Goal: Contribute content: Add original content to the website for others to see

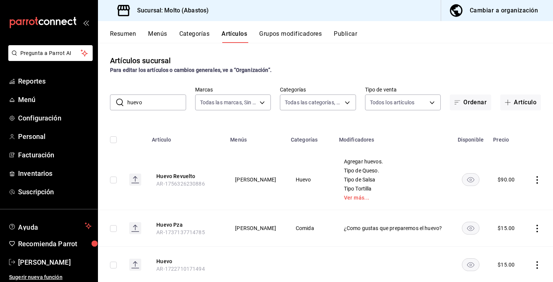
click at [168, 104] on input "huevo" at bounding box center [156, 102] width 59 height 15
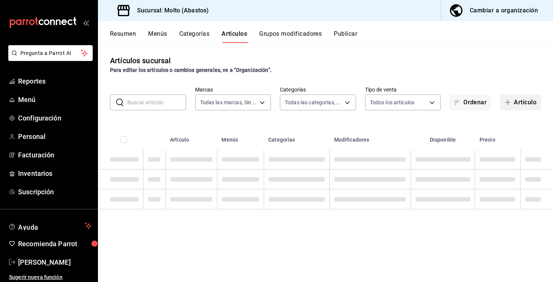
click at [523, 101] on button "Artículo" at bounding box center [520, 103] width 41 height 16
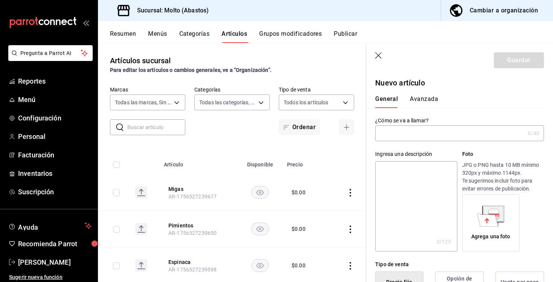
click at [166, 127] on input "text" at bounding box center [156, 127] width 58 height 15
click at [210, 126] on div "​ ​ Marcas Todas las marcas, Sin marca a4ce63cd-f9c8-4925-89b3-3bd4251fba41 Cat…" at bounding box center [232, 110] width 268 height 49
click at [408, 138] on input "text" at bounding box center [450, 133] width 150 height 15
type input "c"
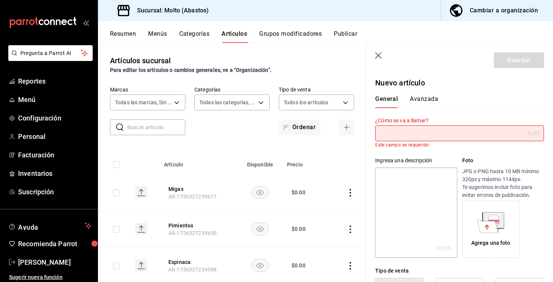
type input "c"
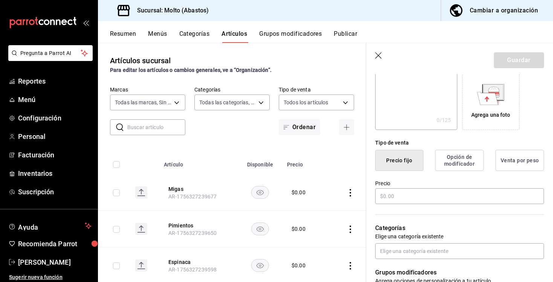
scroll to position [122, 0]
type input "Chilaquiles Ponky"
click at [456, 161] on button "Opción de modificador" at bounding box center [459, 160] width 49 height 21
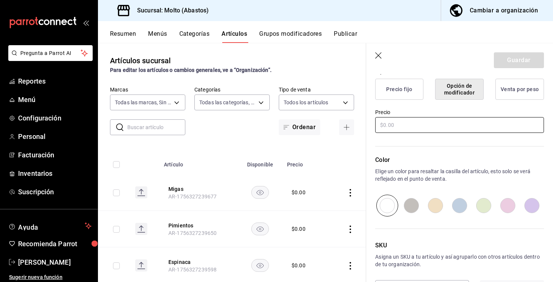
scroll to position [193, 0]
click at [417, 125] on input "text" at bounding box center [459, 125] width 169 height 16
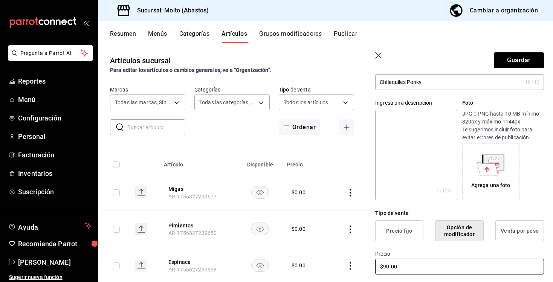
scroll to position [50, 0]
type input "$90.00"
click at [402, 227] on button "Precio fijo" at bounding box center [399, 232] width 48 height 21
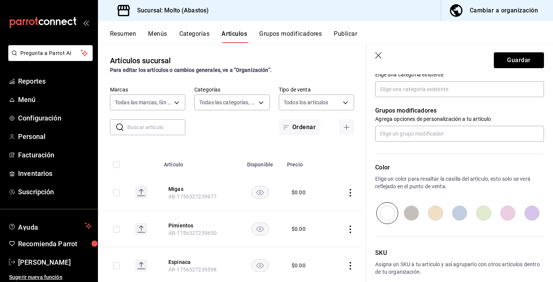
scroll to position [293, 0]
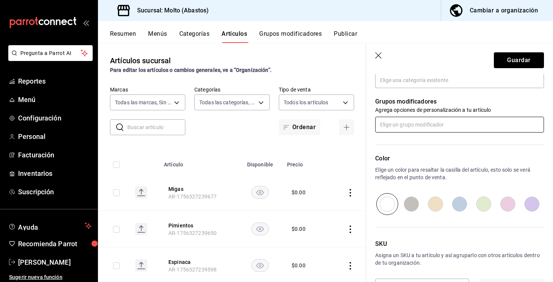
click at [433, 121] on input "text" at bounding box center [459, 125] width 169 height 16
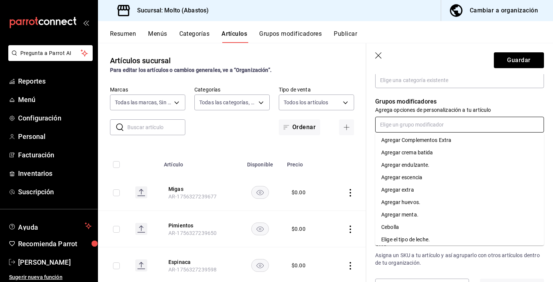
scroll to position [27, 0]
click at [422, 198] on li "Agregar huevos." at bounding box center [459, 202] width 169 height 12
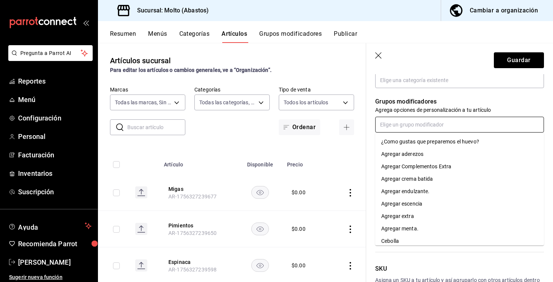
click at [425, 129] on input "text" at bounding box center [459, 125] width 169 height 16
click at [419, 141] on div "¿Como gustas que preparemos el huevo?" at bounding box center [430, 142] width 98 height 8
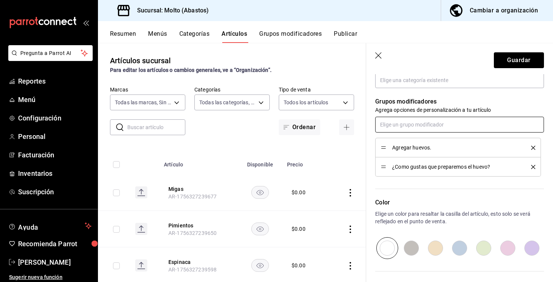
click at [426, 124] on input "text" at bounding box center [459, 125] width 169 height 16
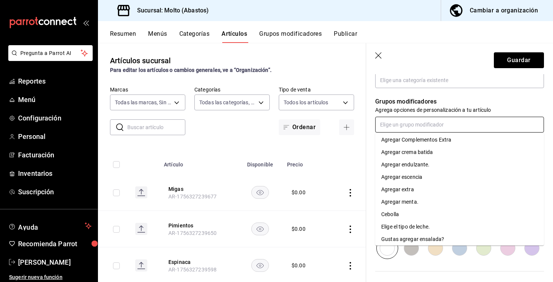
scroll to position [0, 0]
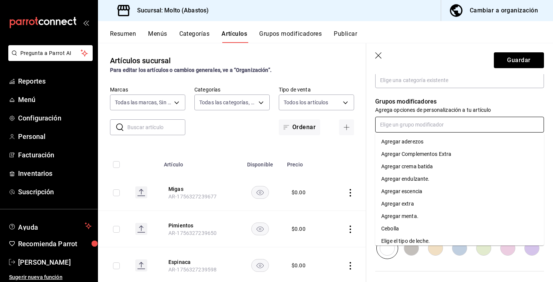
click at [434, 151] on div "Agregar Complementos Extra" at bounding box center [416, 154] width 70 height 8
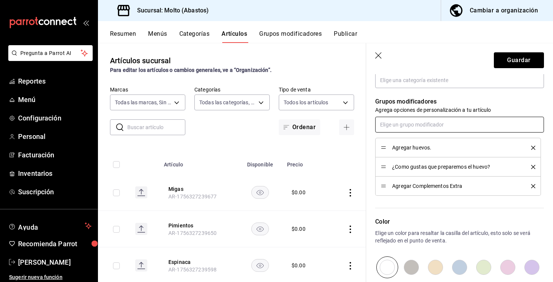
click at [430, 123] on input "text" at bounding box center [459, 125] width 169 height 16
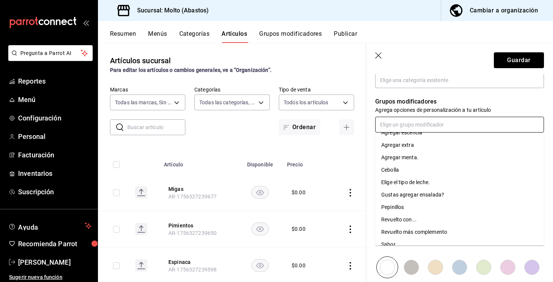
scroll to position [48, 0]
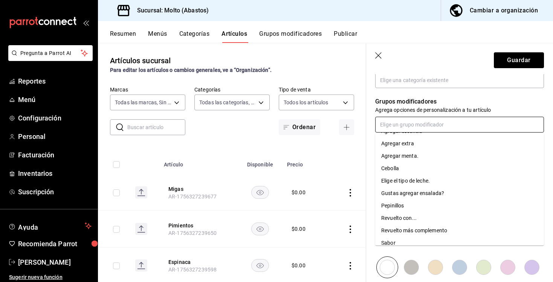
click at [421, 169] on li "Cebolla" at bounding box center [459, 168] width 169 height 12
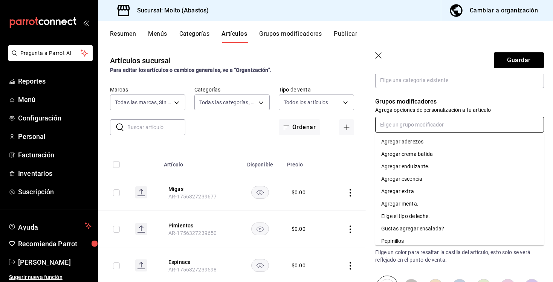
click at [422, 125] on input "text" at bounding box center [459, 125] width 169 height 16
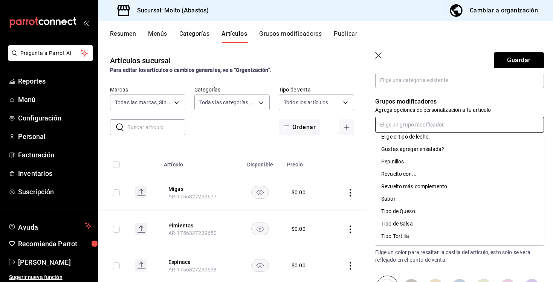
scroll to position [80, 0]
click at [421, 210] on li "Tipo de Queso." at bounding box center [459, 211] width 169 height 12
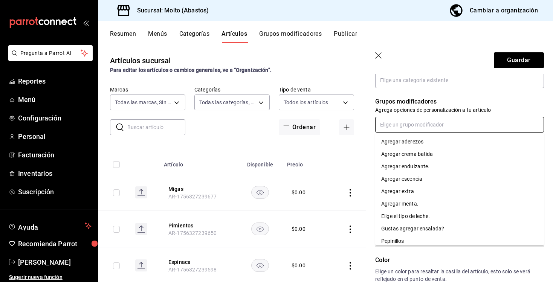
click at [410, 125] on input "text" at bounding box center [459, 125] width 169 height 16
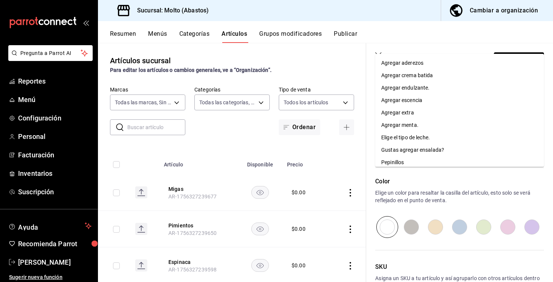
scroll to position [67, 0]
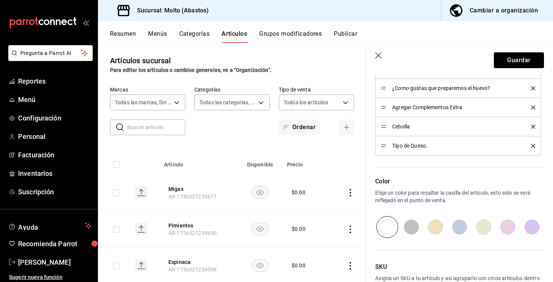
click at [417, 174] on div "Color Elige un color para resaltar la casilla del artículo, esto solo se verá r…" at bounding box center [455, 197] width 178 height 83
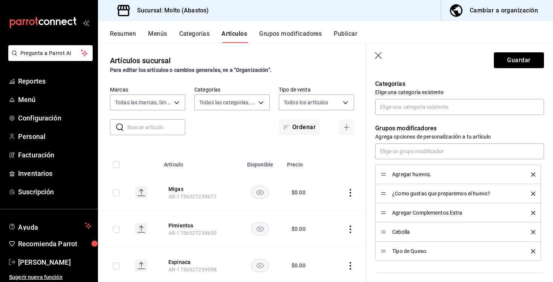
scroll to position [245, 0]
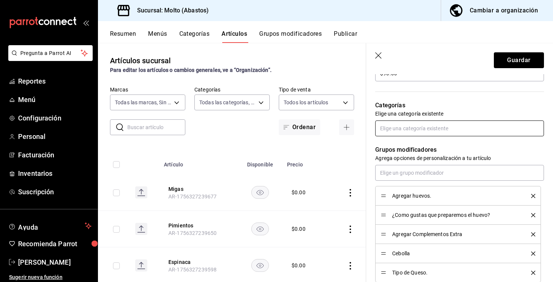
click at [416, 127] on input "text" at bounding box center [459, 129] width 169 height 16
type input "chila"
click at [454, 146] on li "Chilaquiles" at bounding box center [459, 145] width 169 height 12
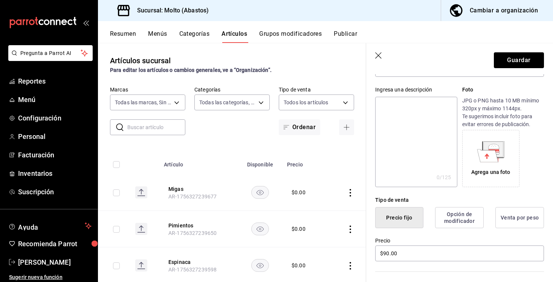
scroll to position [0, 0]
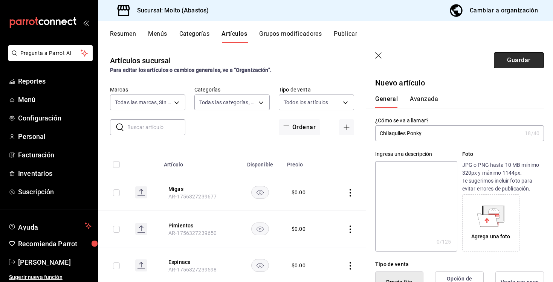
click at [511, 57] on button "Guardar" at bounding box center [519, 60] width 50 height 16
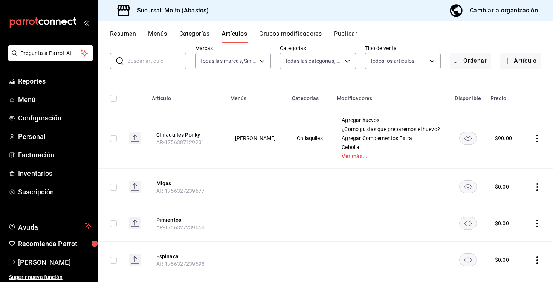
scroll to position [44, 0]
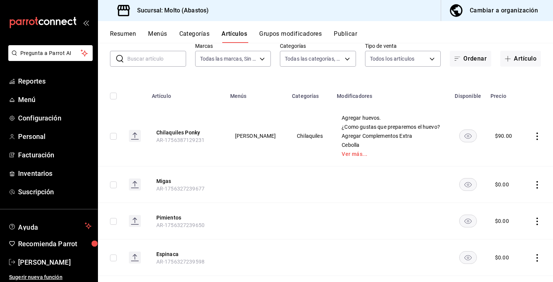
click at [197, 30] on button "Categorías" at bounding box center [194, 36] width 31 height 13
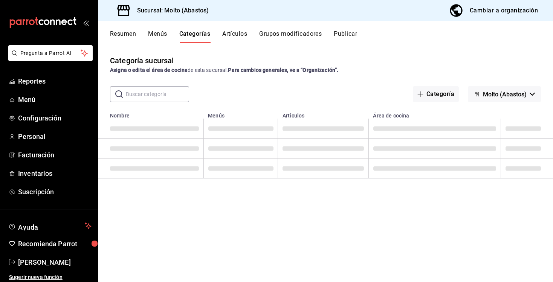
click at [168, 91] on input "text" at bounding box center [157, 94] width 63 height 15
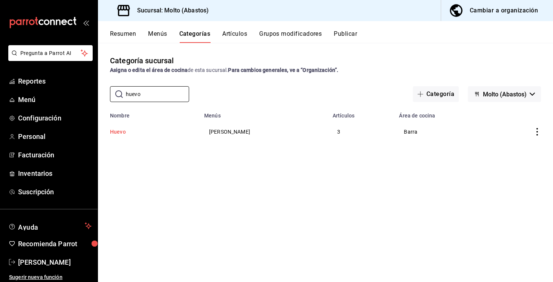
type input "huevo"
click at [124, 135] on button "Huevo" at bounding box center [147, 132] width 75 height 8
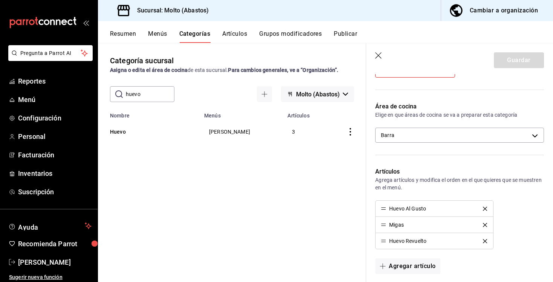
scroll to position [124, 0]
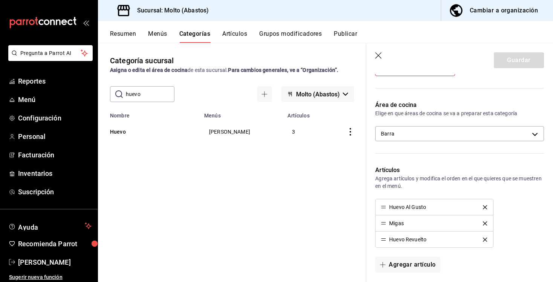
click at [485, 224] on icon "delete" at bounding box center [485, 224] width 4 height 4
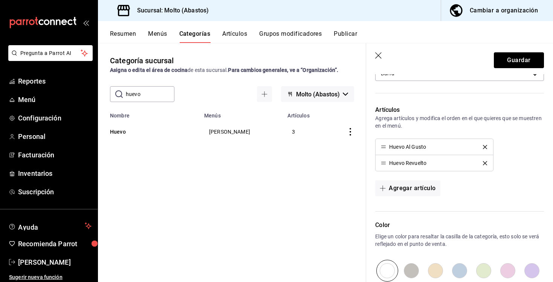
scroll to position [185, 0]
click at [402, 181] on button "Agregar artículo" at bounding box center [407, 188] width 65 height 16
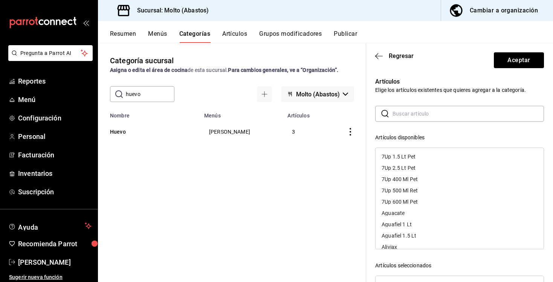
click at [309, 191] on div "Categoría sucursal Asigna o edita el área de cocina de esta sucursal. Para camb…" at bounding box center [232, 162] width 268 height 239
click at [236, 37] on button "Artículos" at bounding box center [234, 36] width 25 height 13
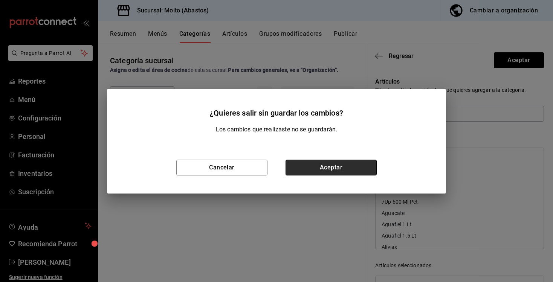
click at [324, 169] on button "Aceptar" at bounding box center [331, 168] width 91 height 16
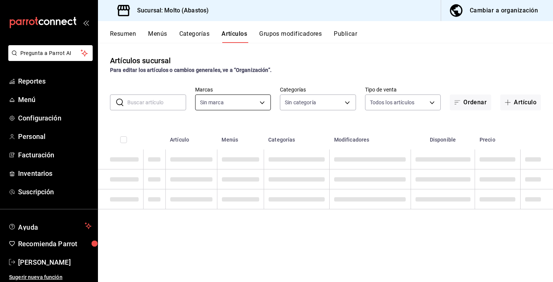
type input "a4ce63cd-f9c8-4925-89b3-3bd4251fba41"
type input "81055784-3412-463b-8ab7-0deda5d1fbfa,68573037-7262-4a80-bd87-b1117a4c32bb,12a7e…"
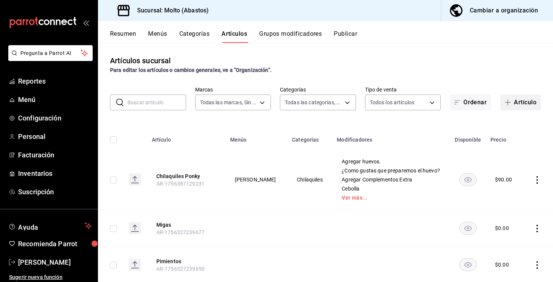
click at [523, 102] on button "Artículo" at bounding box center [520, 103] width 41 height 16
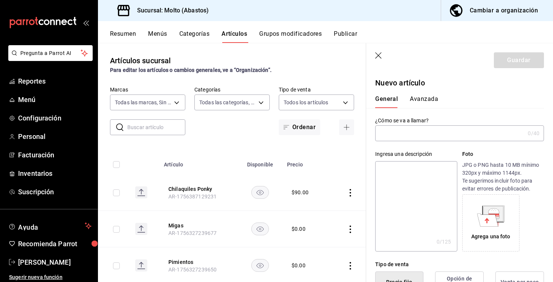
click at [424, 137] on input "text" at bounding box center [450, 133] width 150 height 15
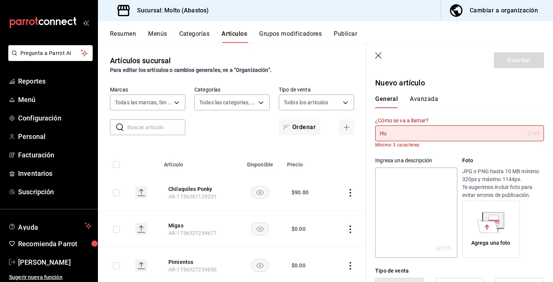
type input "H"
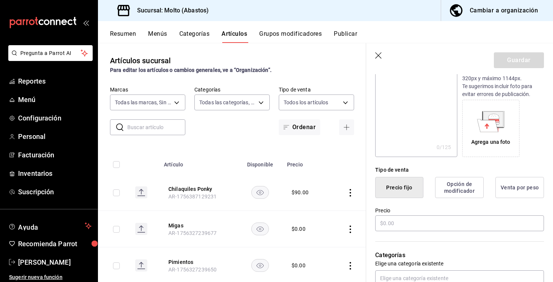
scroll to position [98, 0]
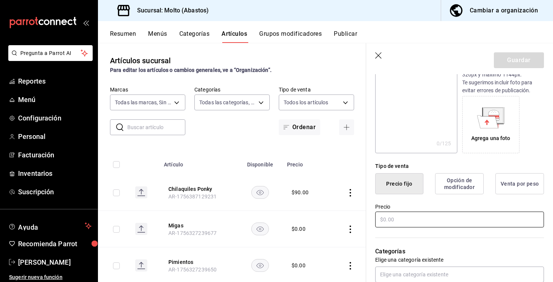
type input "Omelette"
click at [435, 215] on input "text" at bounding box center [459, 220] width 169 height 16
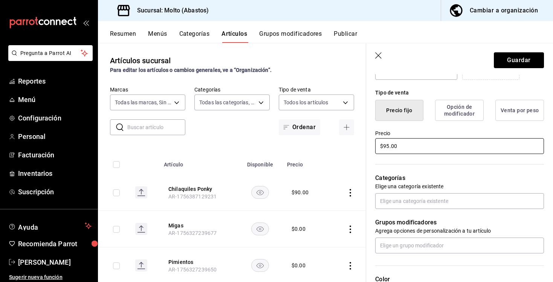
scroll to position [178, 0]
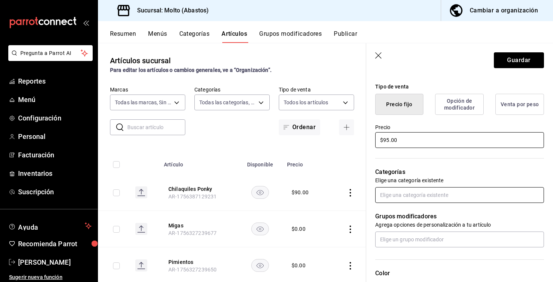
type input "$95.00"
click at [438, 195] on input "text" at bounding box center [459, 195] width 169 height 16
type input "huevo"
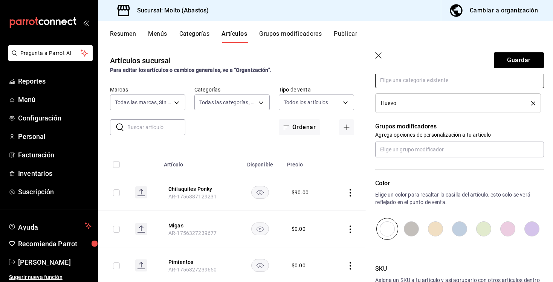
scroll to position [294, 0]
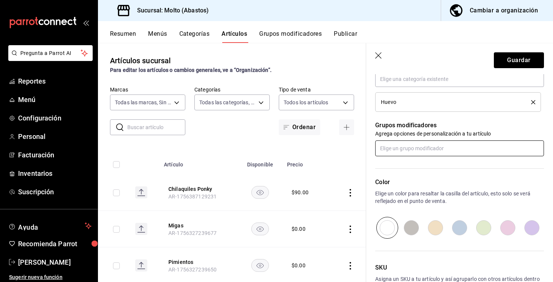
click at [417, 151] on input "text" at bounding box center [459, 149] width 169 height 16
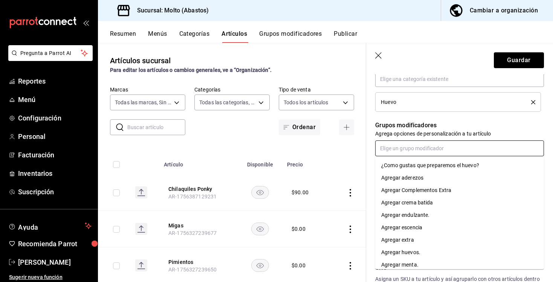
click at [419, 256] on div "Agregar huevos." at bounding box center [400, 253] width 39 height 8
click at [414, 152] on input "text" at bounding box center [459, 149] width 169 height 16
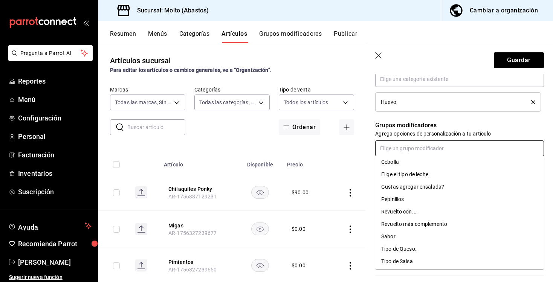
scroll to position [117, 0]
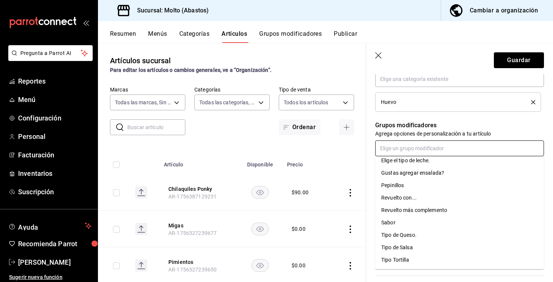
click at [418, 176] on div "Gustas agregar ensalada?" at bounding box center [412, 173] width 63 height 8
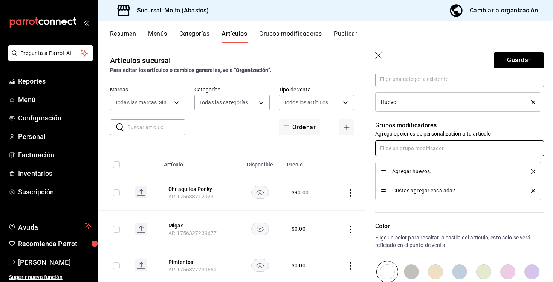
click at [388, 150] on input "text" at bounding box center [459, 149] width 169 height 16
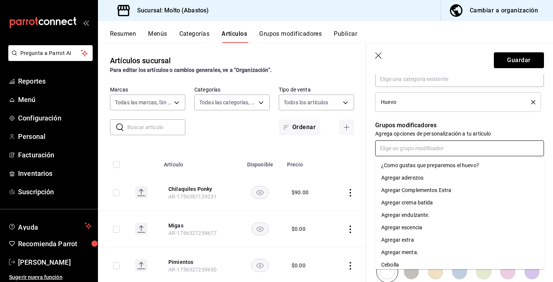
scroll to position [104, 0]
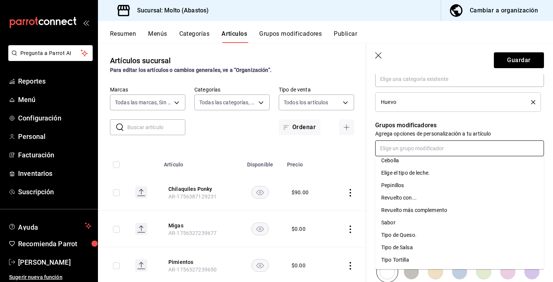
click at [416, 236] on div "Tipo de Queso." at bounding box center [398, 235] width 35 height 8
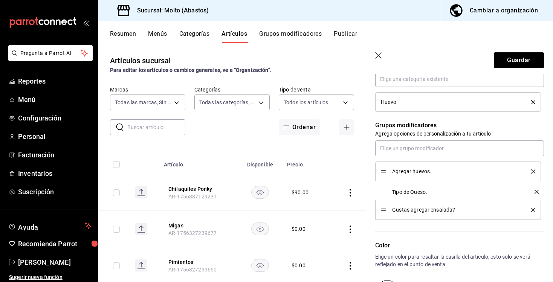
drag, startPoint x: 383, startPoint y: 211, endPoint x: 383, endPoint y: 193, distance: 18.1
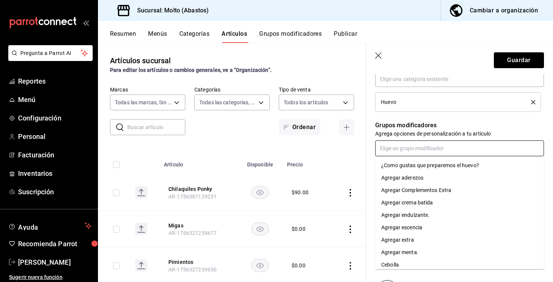
click at [389, 153] on input "text" at bounding box center [459, 149] width 169 height 16
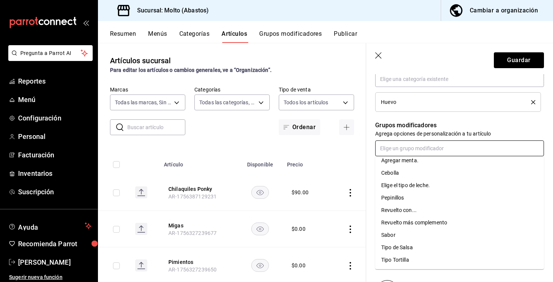
click at [414, 248] on li "Tipo de Salsa" at bounding box center [459, 248] width 169 height 12
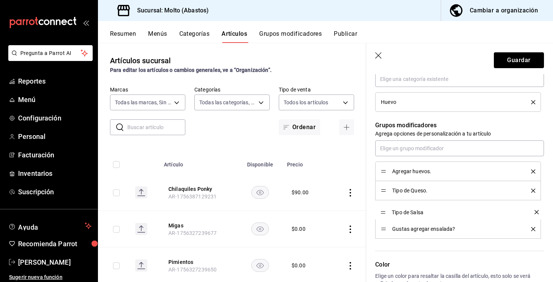
drag, startPoint x: 384, startPoint y: 229, endPoint x: 384, endPoint y: 211, distance: 18.1
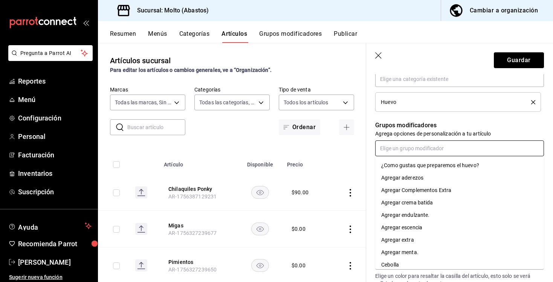
click at [401, 156] on body "Pregunta a Parrot AI Reportes Menú Configuración Personal Facturación Inventari…" at bounding box center [276, 141] width 553 height 282
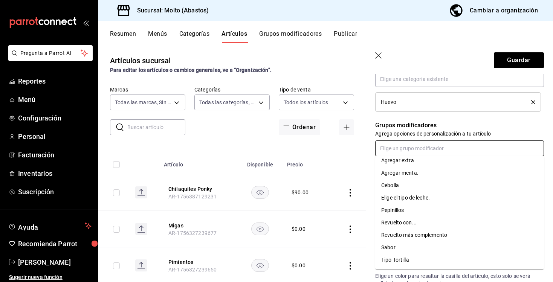
click at [414, 256] on li "Tipo Tortilla" at bounding box center [459, 260] width 169 height 12
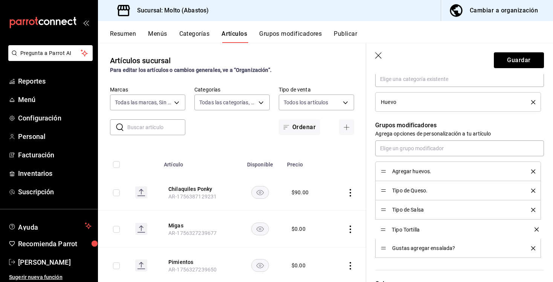
drag, startPoint x: 384, startPoint y: 249, endPoint x: 383, endPoint y: 228, distance: 21.5
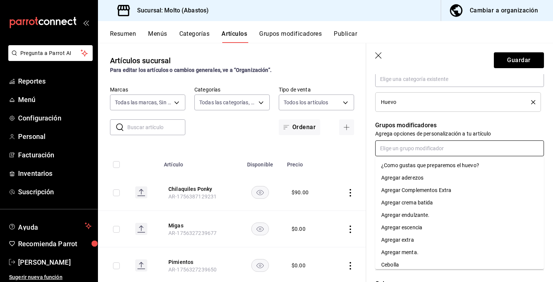
click at [416, 145] on input "text" at bounding box center [459, 149] width 169 height 16
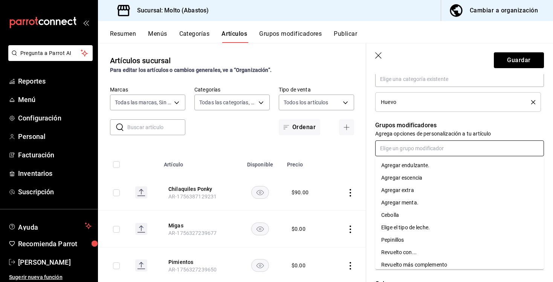
scroll to position [67, 0]
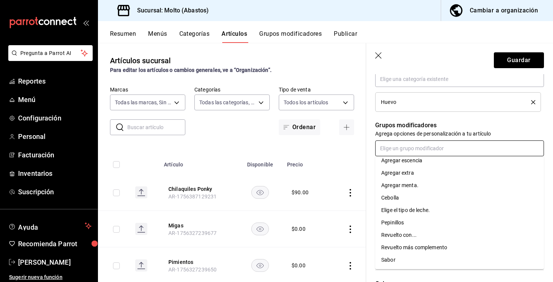
click at [404, 232] on div "Revuelto con..." at bounding box center [398, 235] width 35 height 8
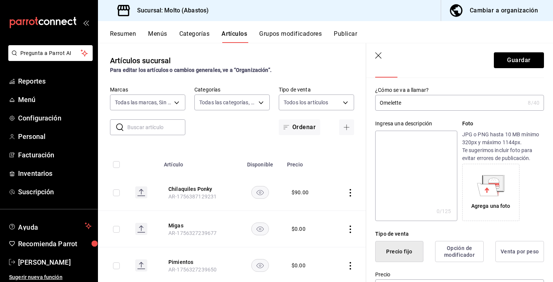
scroll to position [28, 0]
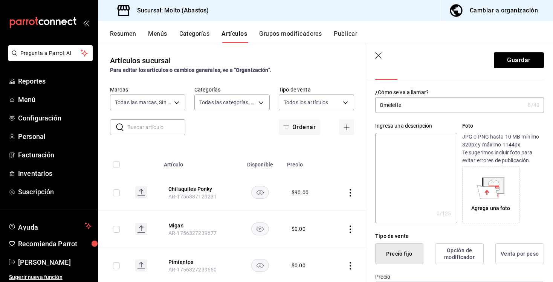
click at [525, 69] on header "Guardar" at bounding box center [459, 58] width 187 height 31
click at [525, 60] on button "Guardar" at bounding box center [519, 60] width 50 height 16
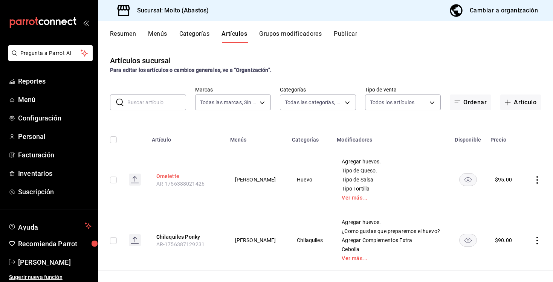
click at [165, 174] on button "Omelette" at bounding box center [186, 177] width 60 height 8
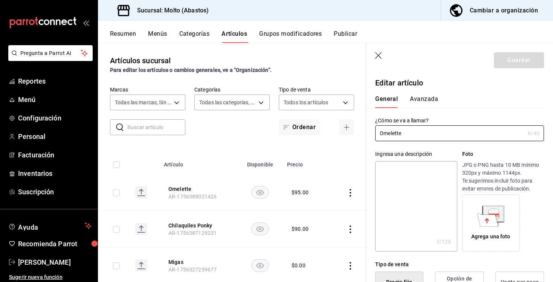
type input "$95.00"
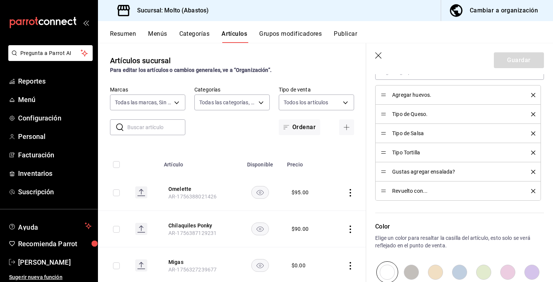
scroll to position [368, 0]
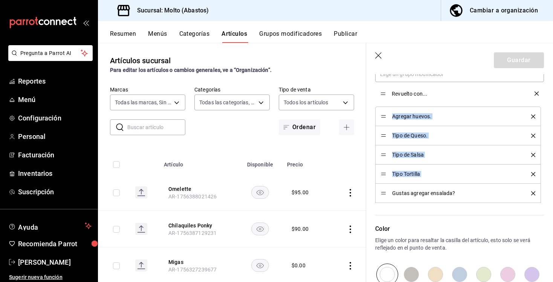
drag, startPoint x: 385, startPoint y: 193, endPoint x: 384, endPoint y: 94, distance: 98.7
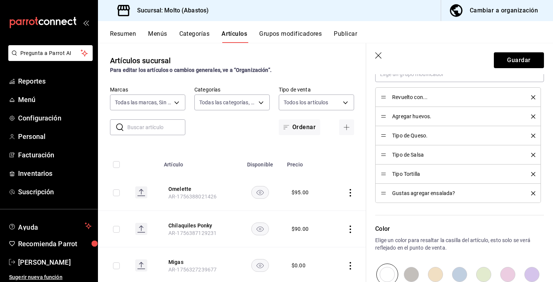
click at [421, 232] on p "Color" at bounding box center [459, 229] width 169 height 9
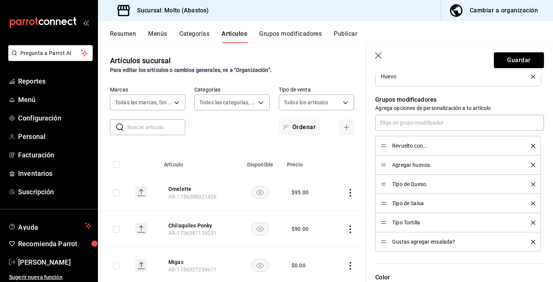
scroll to position [320, 0]
drag, startPoint x: 385, startPoint y: 167, endPoint x: 385, endPoint y: 147, distance: 19.6
drag, startPoint x: 384, startPoint y: 240, endPoint x: 386, endPoint y: 197, distance: 42.6
click at [433, 93] on div "Grupos modificadores Agrega opciones de personalización a tu artículo Agregar h…" at bounding box center [455, 168] width 178 height 165
click at [514, 60] on button "Guardar" at bounding box center [519, 60] width 50 height 16
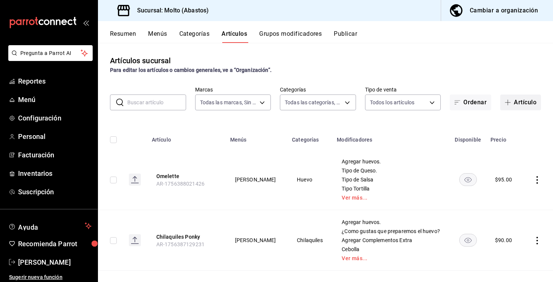
click at [512, 95] on button "Artículo" at bounding box center [520, 103] width 41 height 16
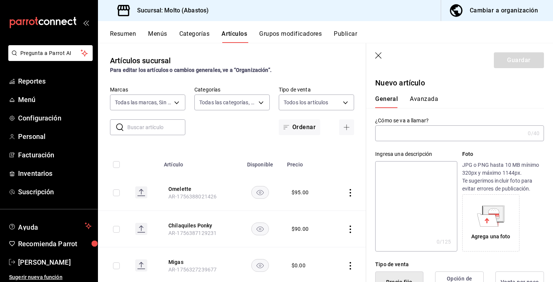
click at [431, 134] on input "text" at bounding box center [450, 133] width 150 height 15
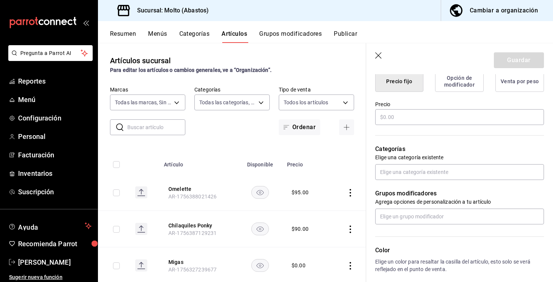
scroll to position [202, 0]
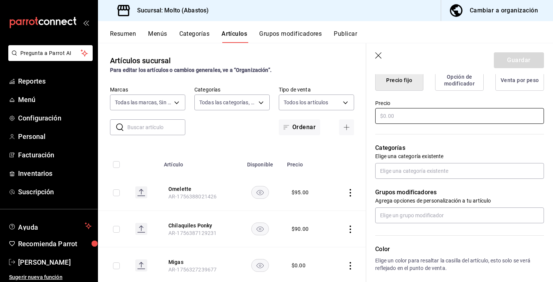
type input "Matcha 12 oz"
click at [445, 111] on input "text" at bounding box center [459, 116] width 169 height 16
type input "$40.00"
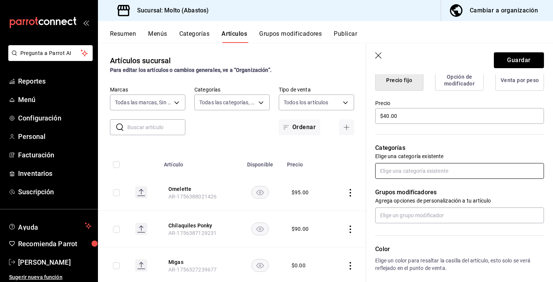
click at [449, 168] on input "text" at bounding box center [459, 171] width 169 height 16
type input "CALIEN"
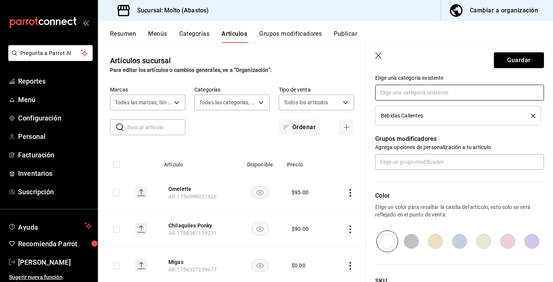
scroll to position [294, 0]
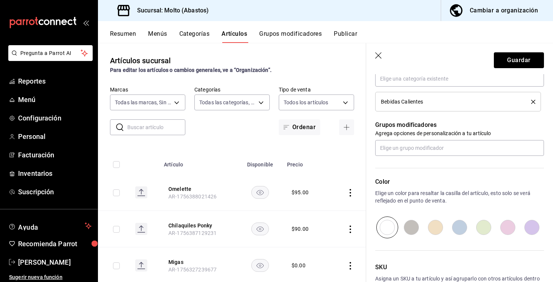
click at [460, 139] on div "Grupos modificadores Agrega opciones de personalización a tu artículo" at bounding box center [455, 134] width 178 height 44
click at [456, 145] on input "text" at bounding box center [459, 148] width 169 height 16
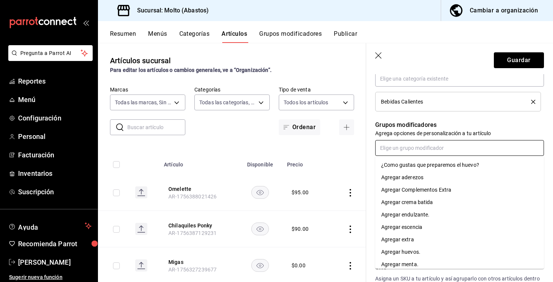
click at [430, 214] on li "Agregar endulzante." at bounding box center [459, 215] width 169 height 12
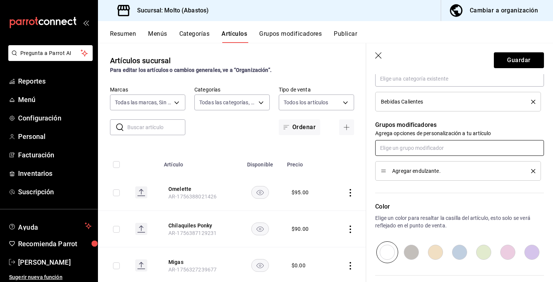
click at [439, 148] on input "text" at bounding box center [459, 148] width 169 height 16
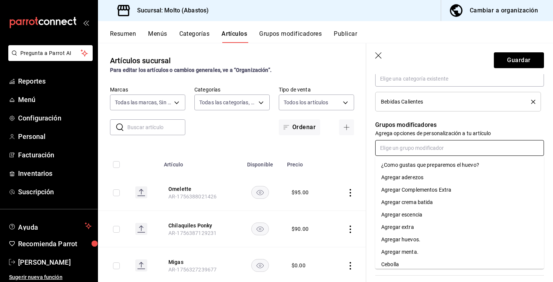
scroll to position [18, 0]
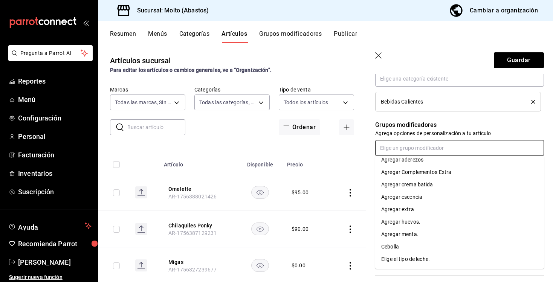
click at [425, 194] on li "Agregar escencia" at bounding box center [459, 197] width 169 height 12
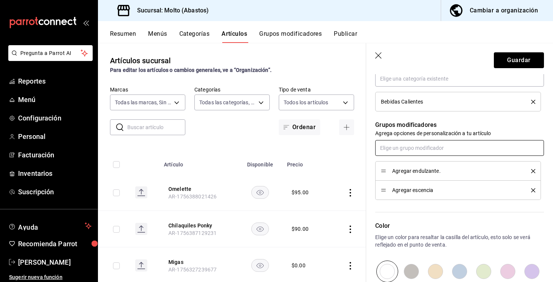
click at [428, 147] on input "text" at bounding box center [459, 148] width 169 height 16
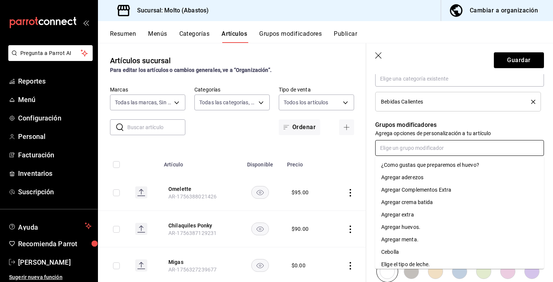
scroll to position [35, 0]
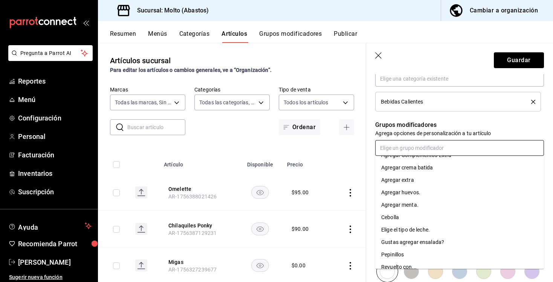
click at [420, 209] on li "Agregar menta." at bounding box center [459, 205] width 169 height 12
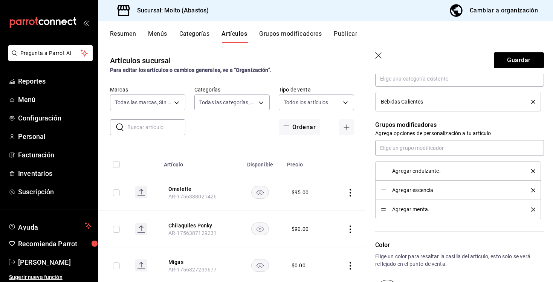
click at [536, 211] on li "Agregar menta." at bounding box center [458, 209] width 166 height 19
click at [532, 209] on icon "delete" at bounding box center [533, 210] width 4 height 4
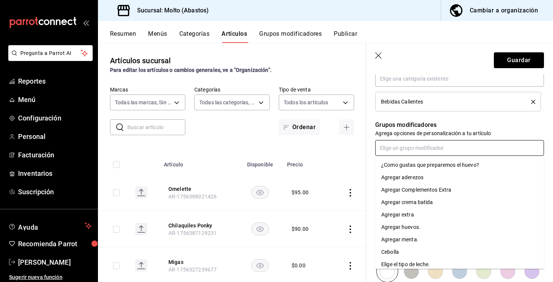
click at [493, 144] on input "text" at bounding box center [459, 148] width 169 height 16
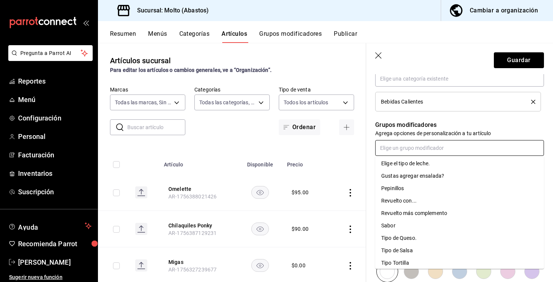
scroll to position [104, 0]
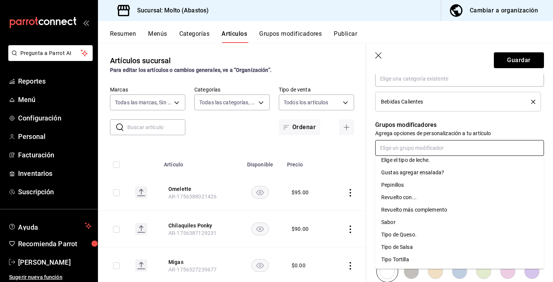
click at [425, 222] on li "Sabor" at bounding box center [459, 222] width 169 height 12
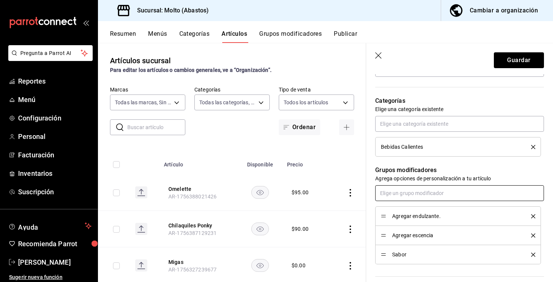
scroll to position [245, 0]
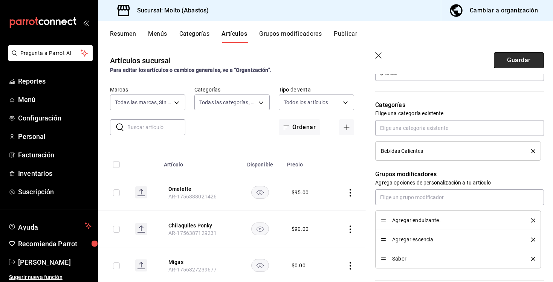
click at [520, 66] on button "Guardar" at bounding box center [519, 60] width 50 height 16
